Goal: Book appointment/travel/reservation

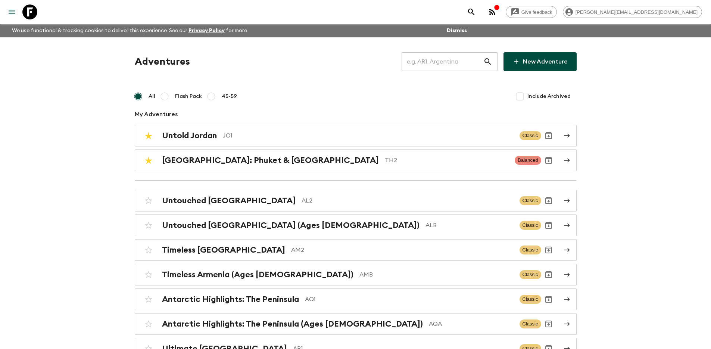
scroll to position [1012, 0]
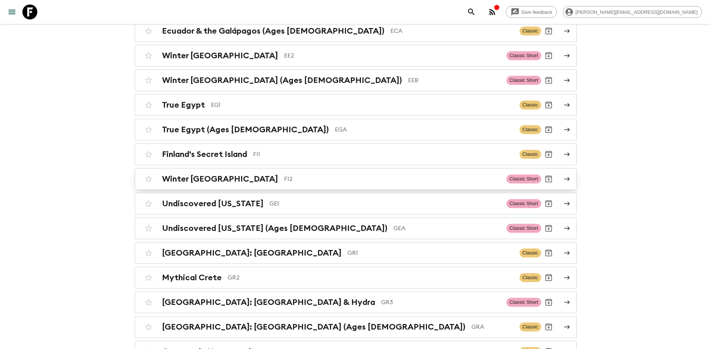
click at [284, 175] on p "FI2" at bounding box center [392, 178] width 217 height 9
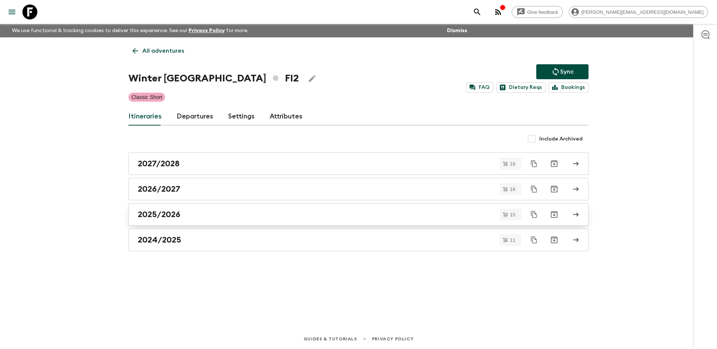
click at [195, 220] on link "2025/2026" at bounding box center [358, 214] width 460 height 22
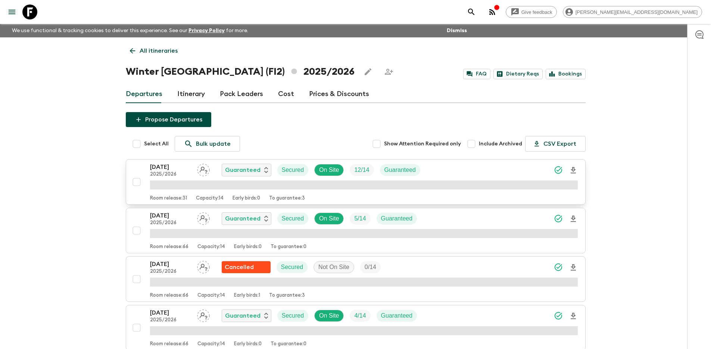
click at [162, 171] on p "2025/2026" at bounding box center [170, 174] width 41 height 6
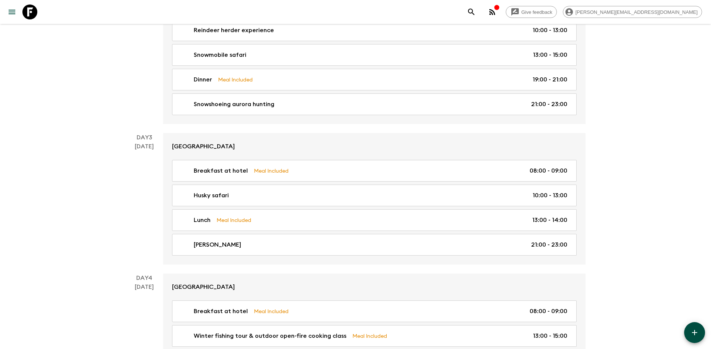
scroll to position [293, 0]
